Goal: Information Seeking & Learning: Learn about a topic

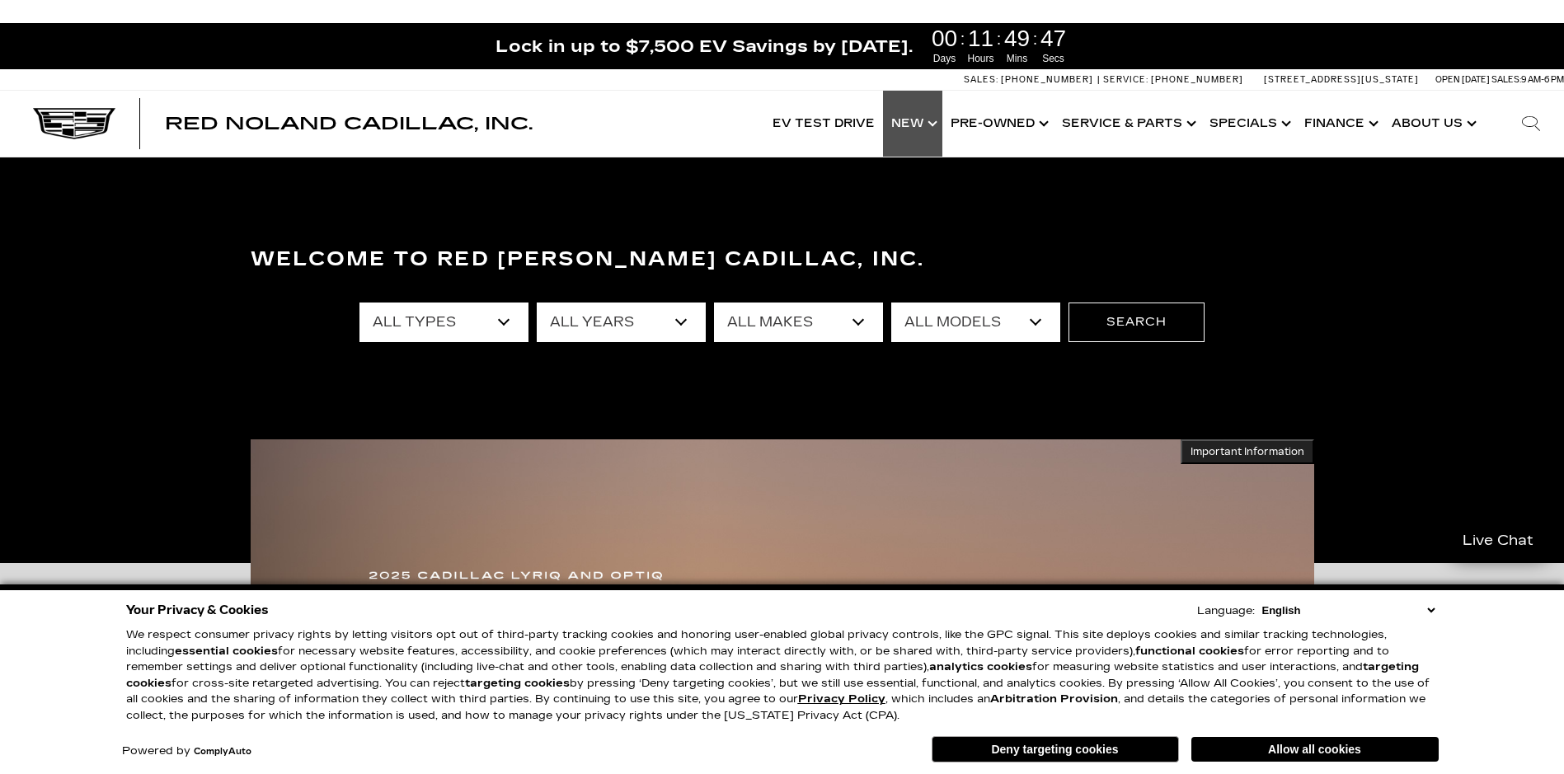
click at [925, 130] on link "Show New" at bounding box center [912, 124] width 59 height 66
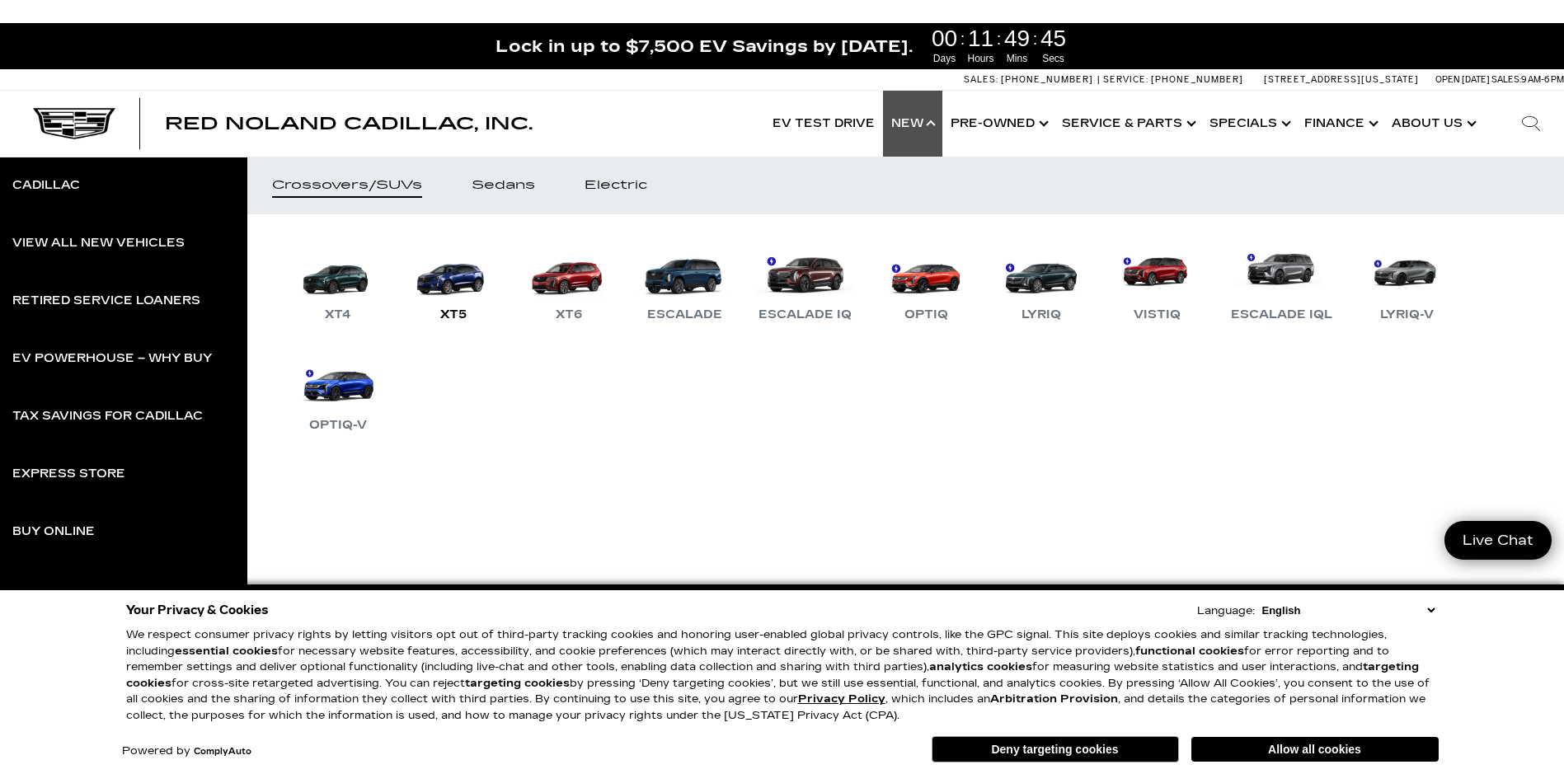
click at [439, 265] on link "XT5" at bounding box center [453, 282] width 99 height 86
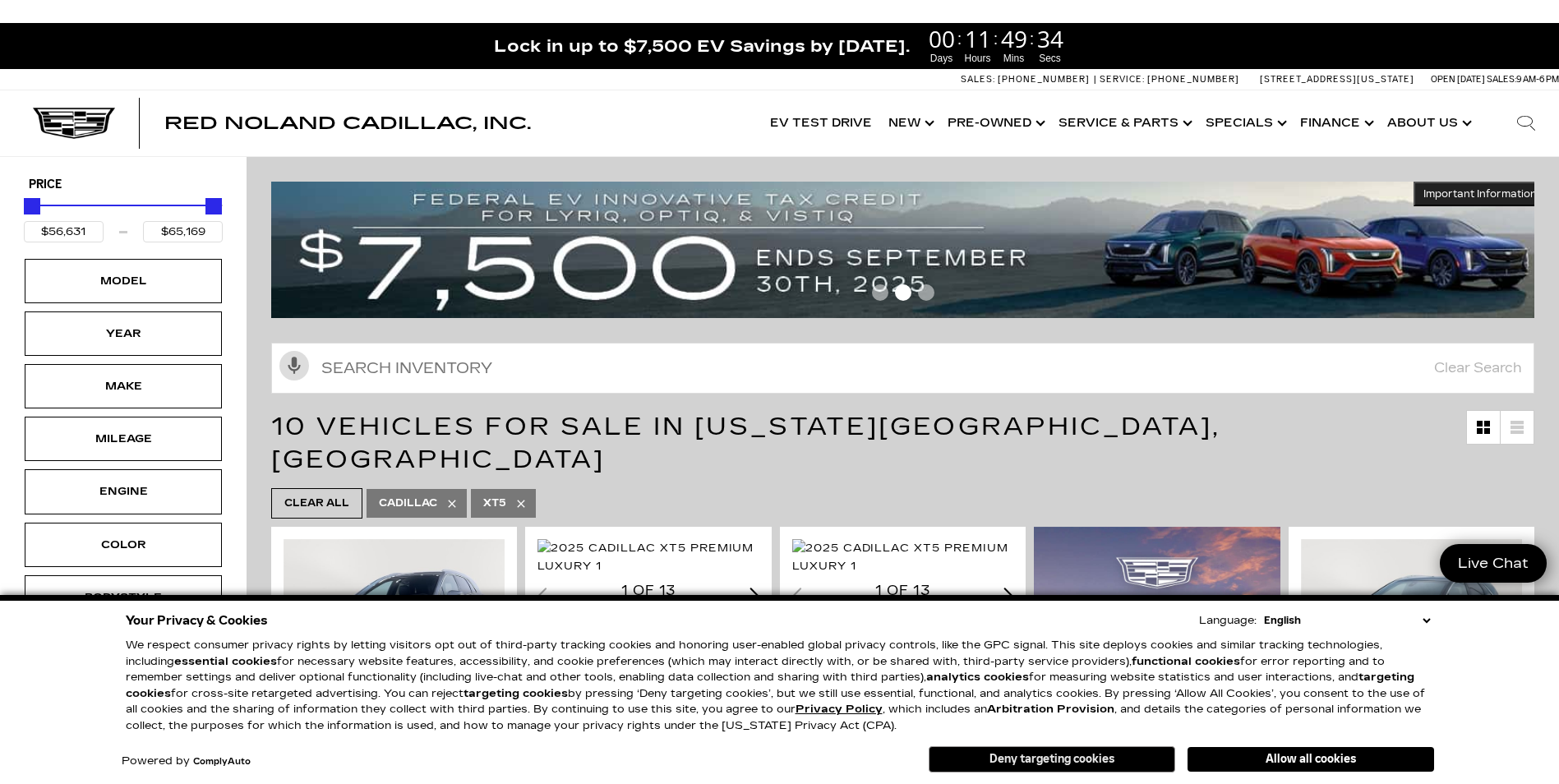
click at [1154, 766] on button "Deny targeting cookies" at bounding box center [1052, 759] width 246 height 26
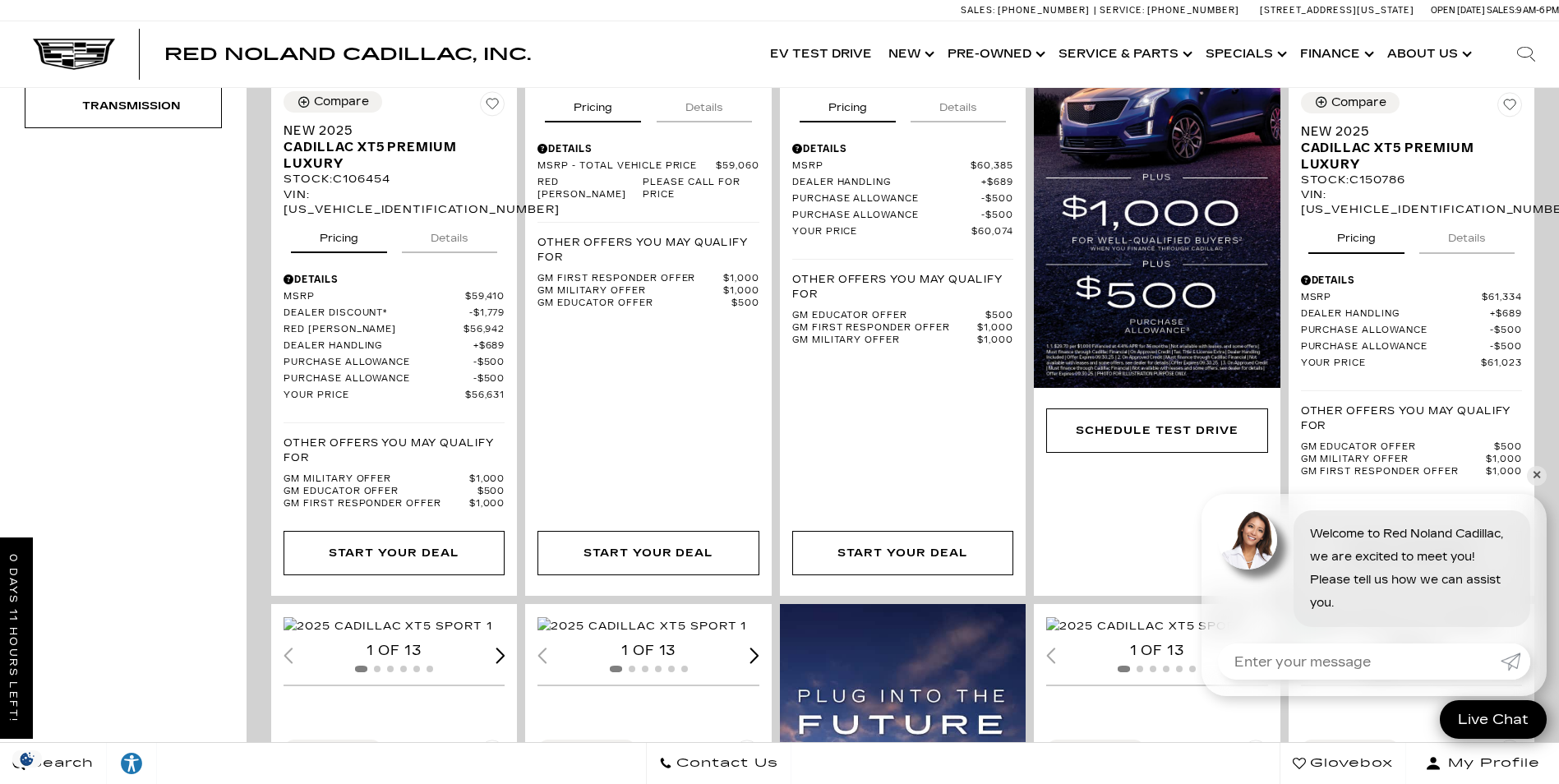
scroll to position [657, 0]
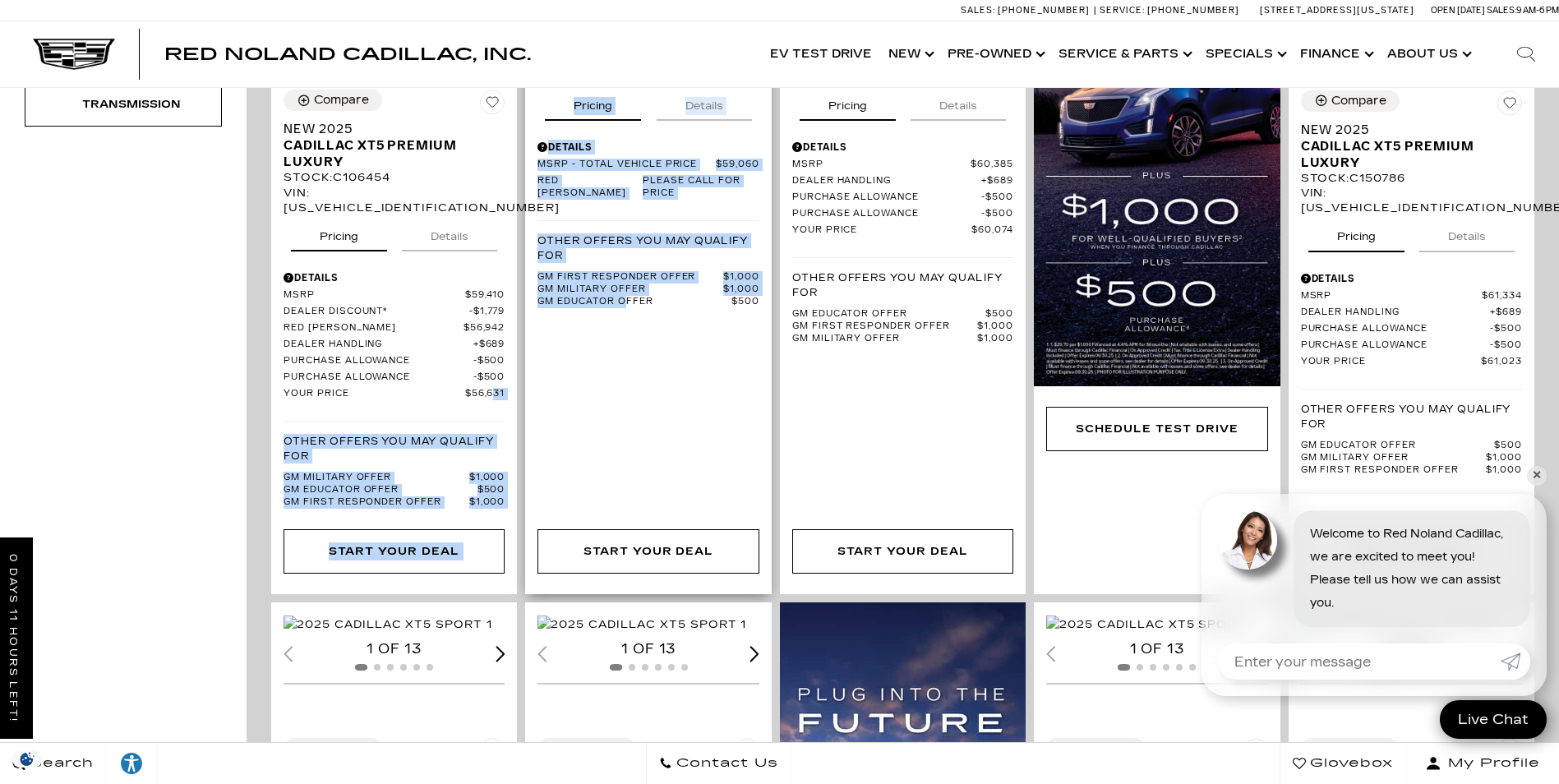
drag, startPoint x: 493, startPoint y: 363, endPoint x: 630, endPoint y: 391, distance: 139.8
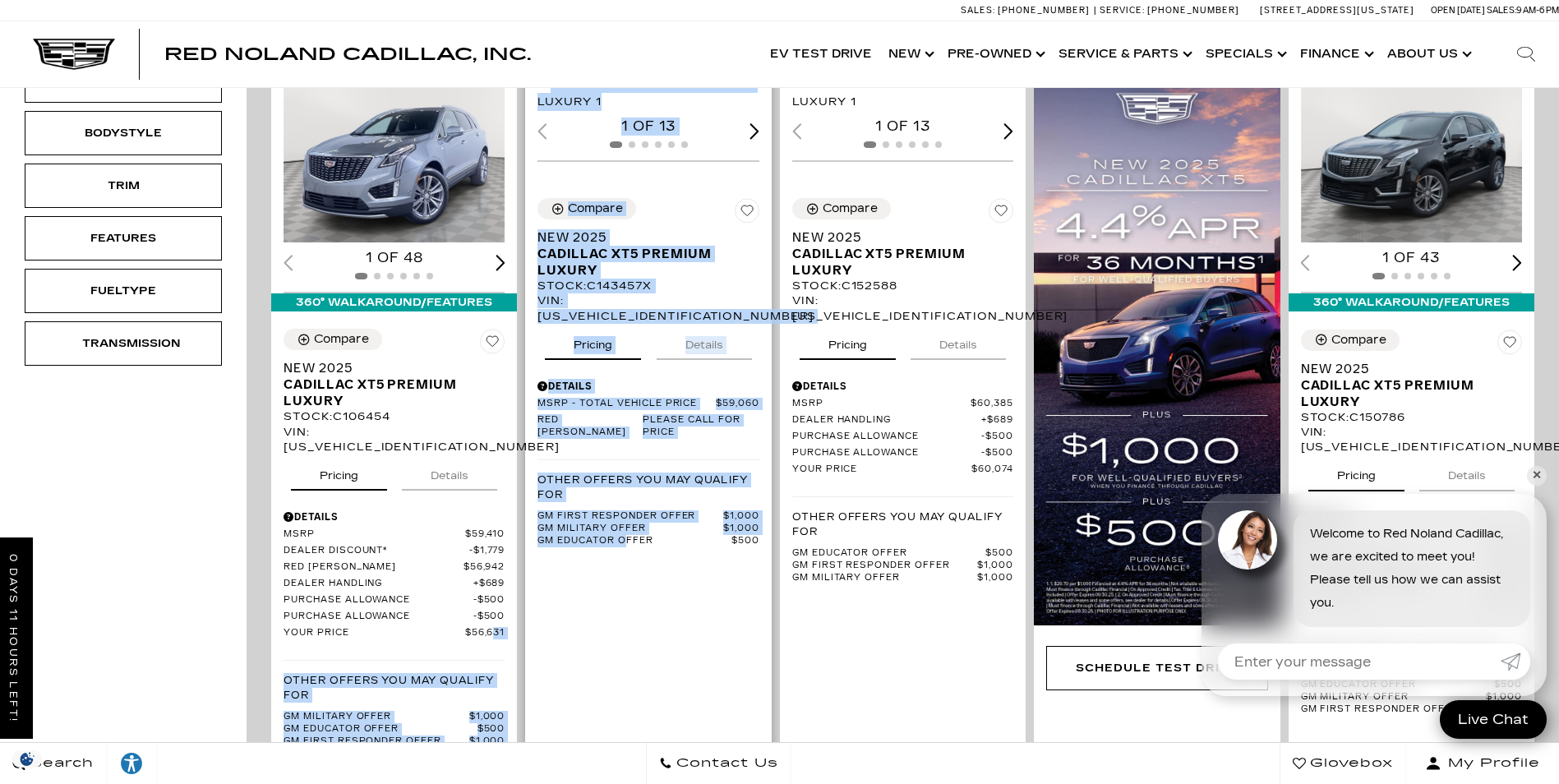
scroll to position [410, 0]
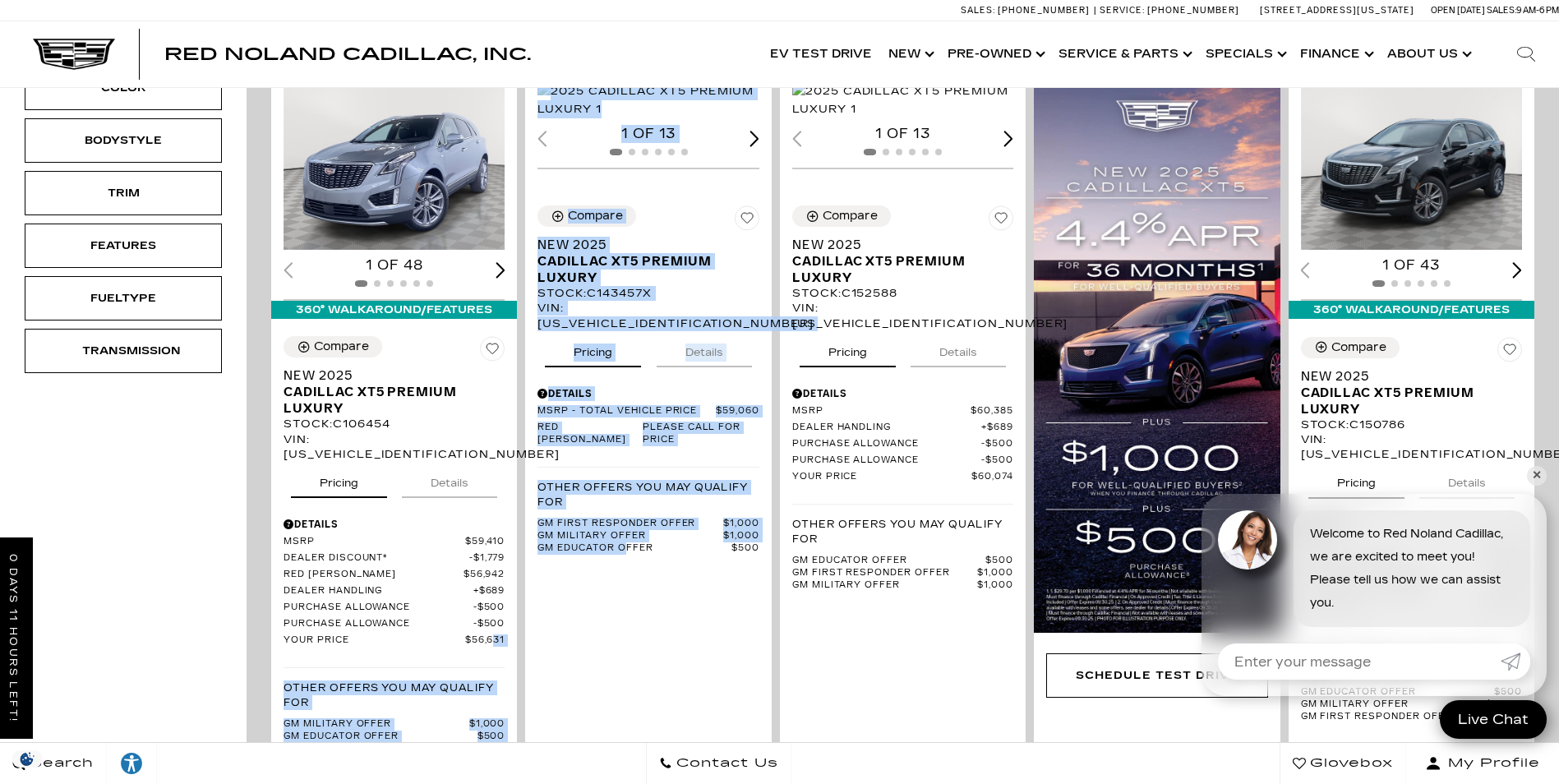
click at [775, 336] on div "Loading... (13) View All Photos 1 of 13 Compare Save This Vehicle - New 2025 Ca…" at bounding box center [648, 455] width 254 height 779
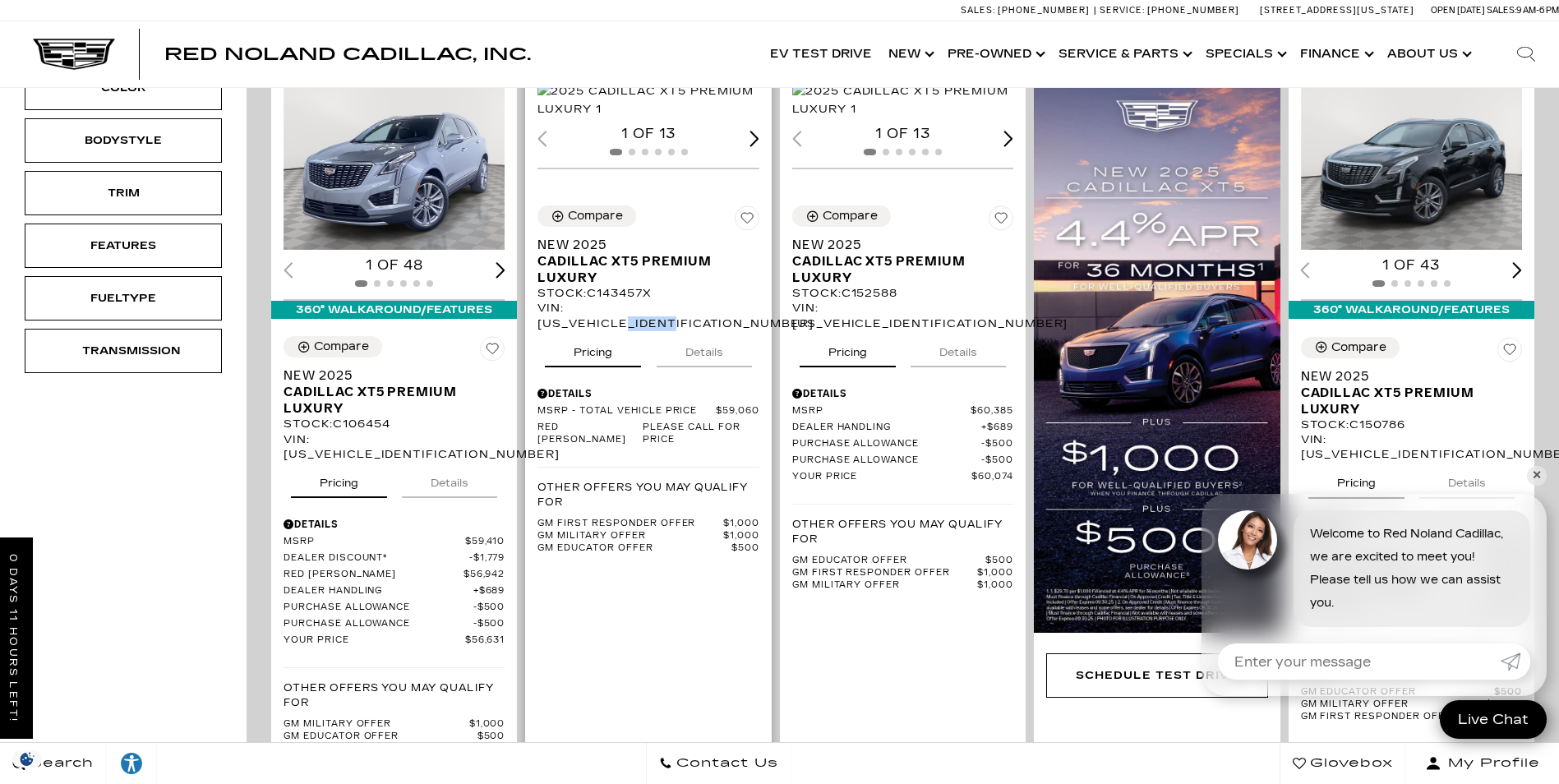
drag, startPoint x: 664, startPoint y: 341, endPoint x: 719, endPoint y: 342, distance: 55.0
click at [719, 330] on div "VIN: 1GYKNDRS3SZ143457" at bounding box center [648, 316] width 221 height 30
